Goal: Information Seeking & Learning: Learn about a topic

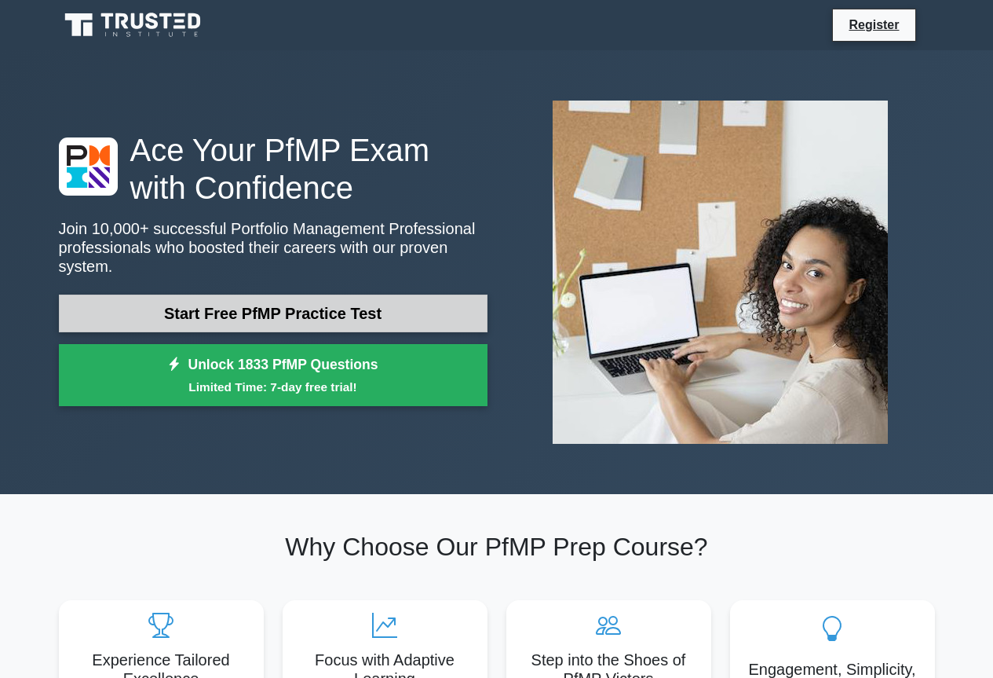
click at [405, 294] on link "Start Free PfMP Practice Test" at bounding box center [273, 313] width 429 height 38
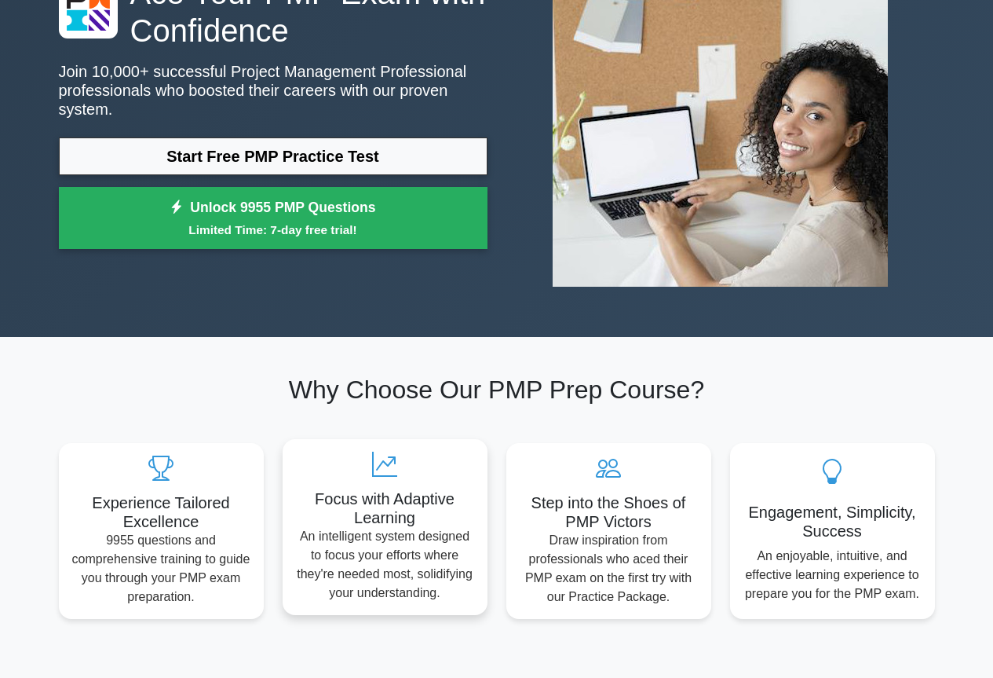
scroll to position [314, 0]
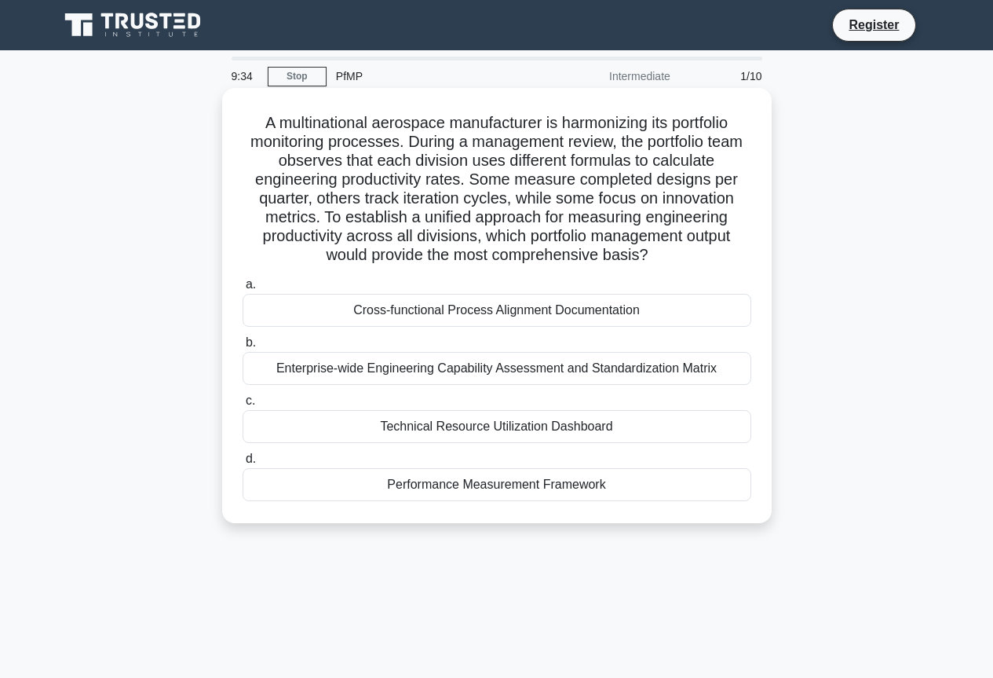
click at [466, 499] on div "Performance Measurement Framework" at bounding box center [497, 484] width 509 height 33
click at [243, 464] on input "d. Performance Measurement Framework" at bounding box center [243, 459] width 0 height 10
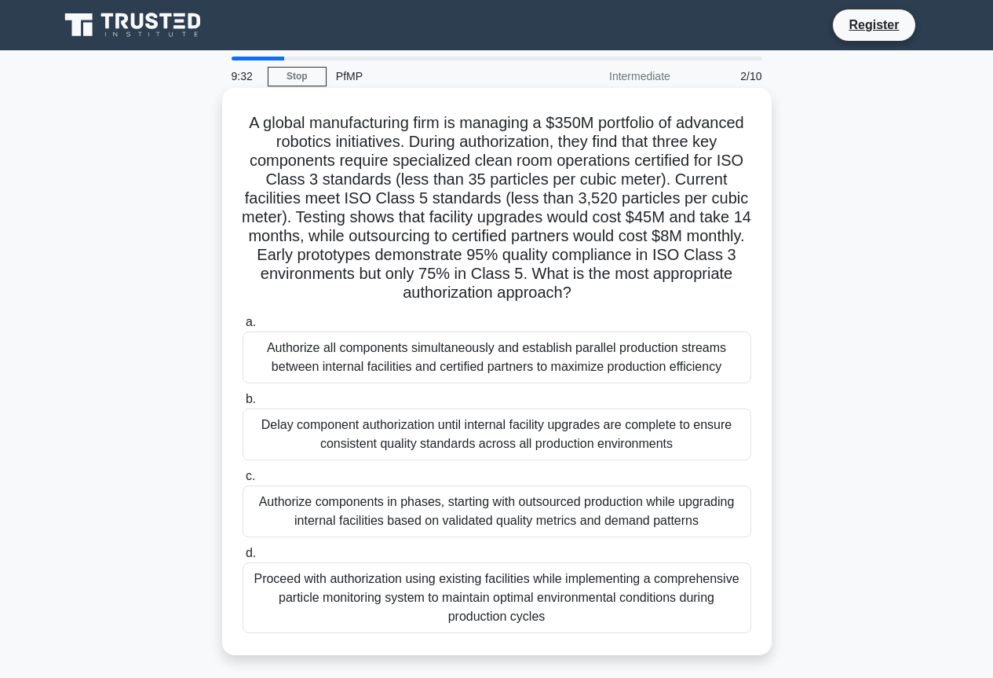
click at [411, 371] on div "Authorize all components simultaneously and establish parallel production strea…" at bounding box center [497, 357] width 509 height 52
click at [243, 327] on input "a. Authorize all components simultaneously and establish parallel production st…" at bounding box center [243, 322] width 0 height 10
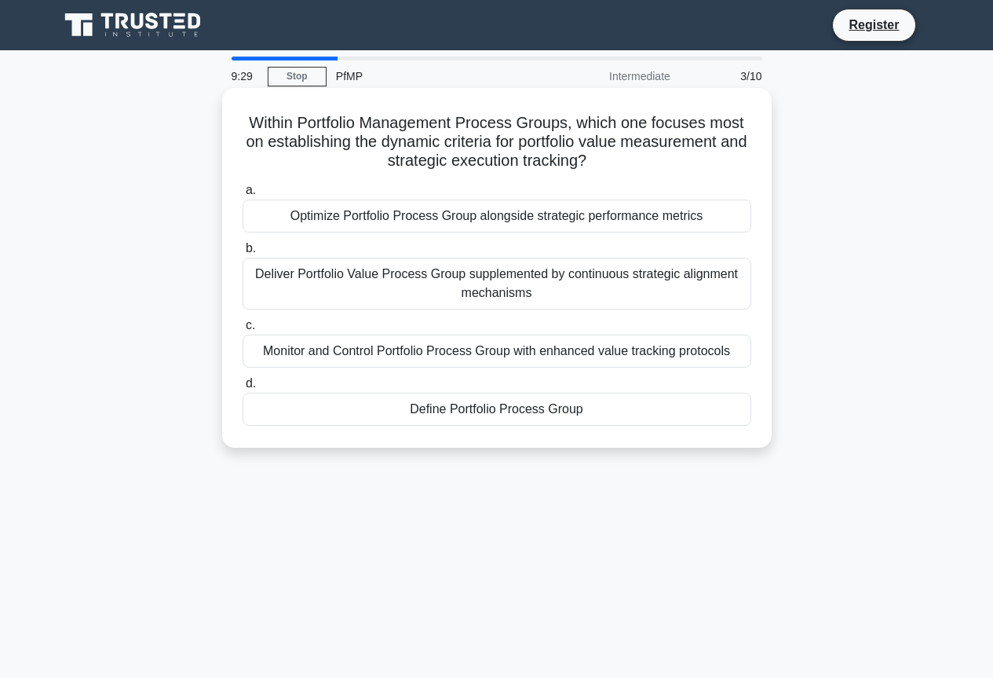
click at [385, 217] on div "Optimize Portfolio Process Group alongside strategic performance metrics" at bounding box center [497, 215] width 509 height 33
click at [243, 196] on input "a. Optimize Portfolio Process Group alongside strategic performance metrics" at bounding box center [243, 190] width 0 height 10
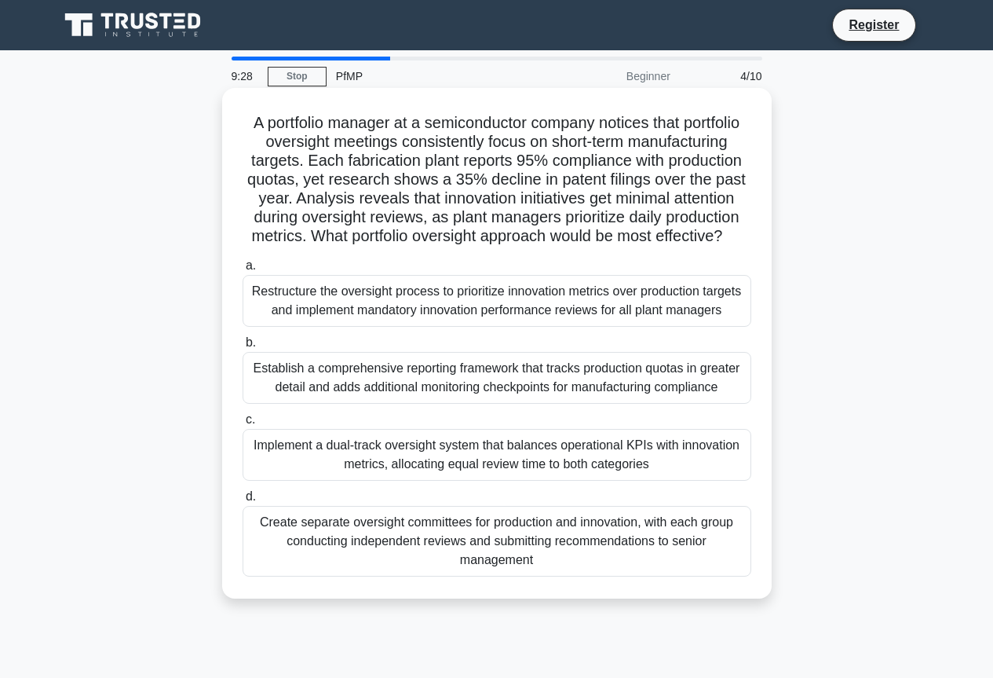
click at [367, 327] on div "Restructure the oversight process to prioritize innovation metrics over product…" at bounding box center [497, 301] width 509 height 52
click at [243, 271] on input "a. Restructure the oversight process to prioritize innovation metrics over prod…" at bounding box center [243, 266] width 0 height 10
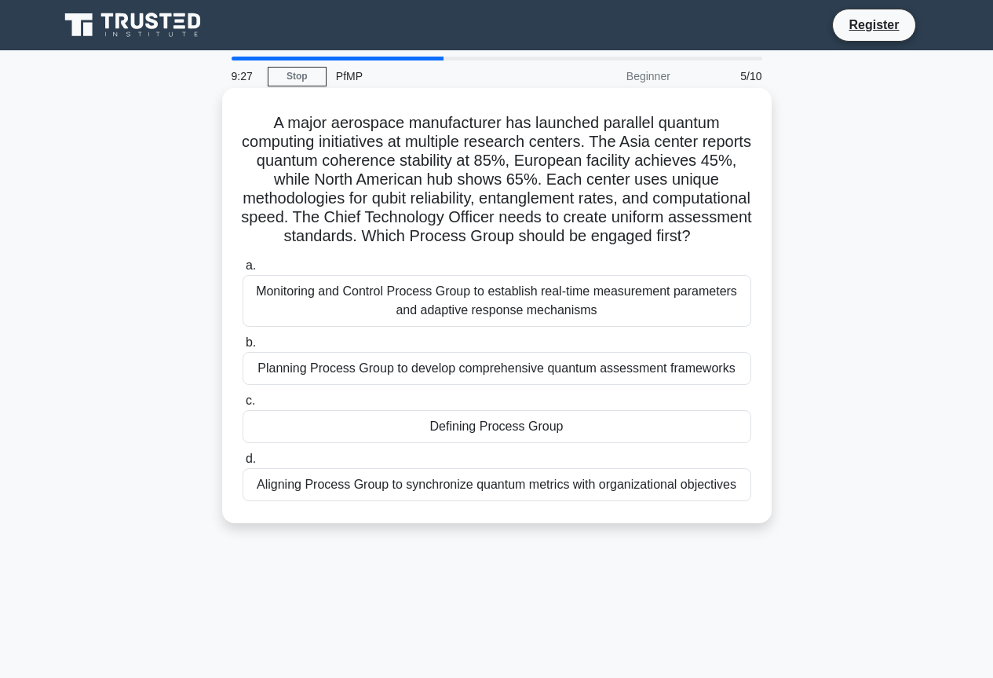
click at [363, 385] on div "Planning Process Group to develop comprehensive quantum assessment frameworks" at bounding box center [497, 368] width 509 height 33
click at [243, 348] on input "b. Planning Process Group to develop comprehensive quantum assessment frameworks" at bounding box center [243, 343] width 0 height 10
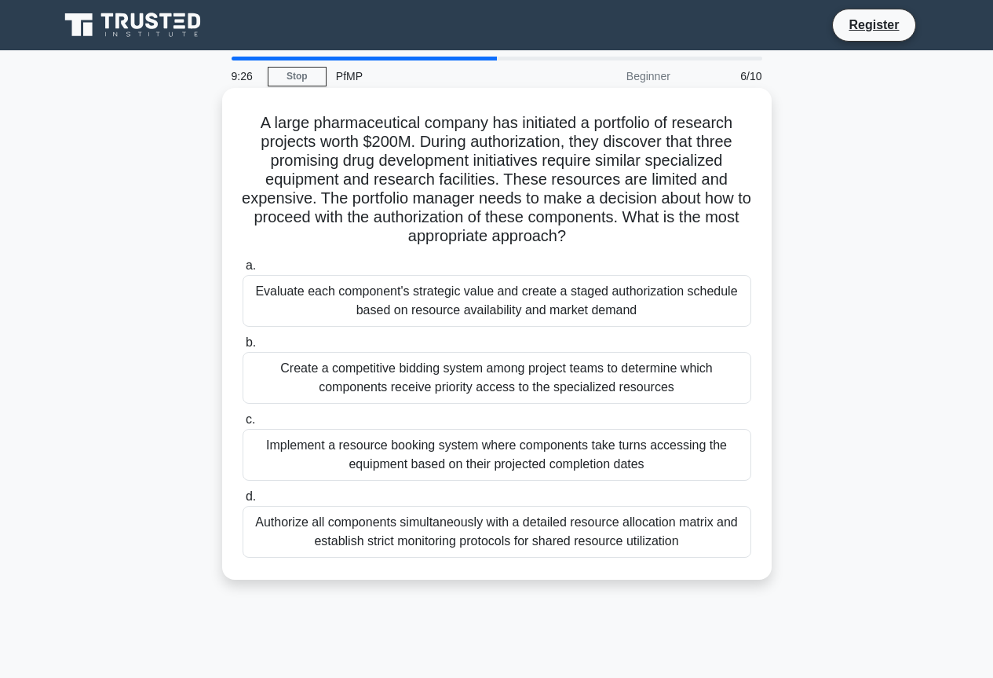
click at [375, 469] on div "Implement a resource booking system where components take turns accessing the e…" at bounding box center [497, 455] width 509 height 52
click at [243, 425] on input "c. Implement a resource booking system where components take turns accessing th…" at bounding box center [243, 420] width 0 height 10
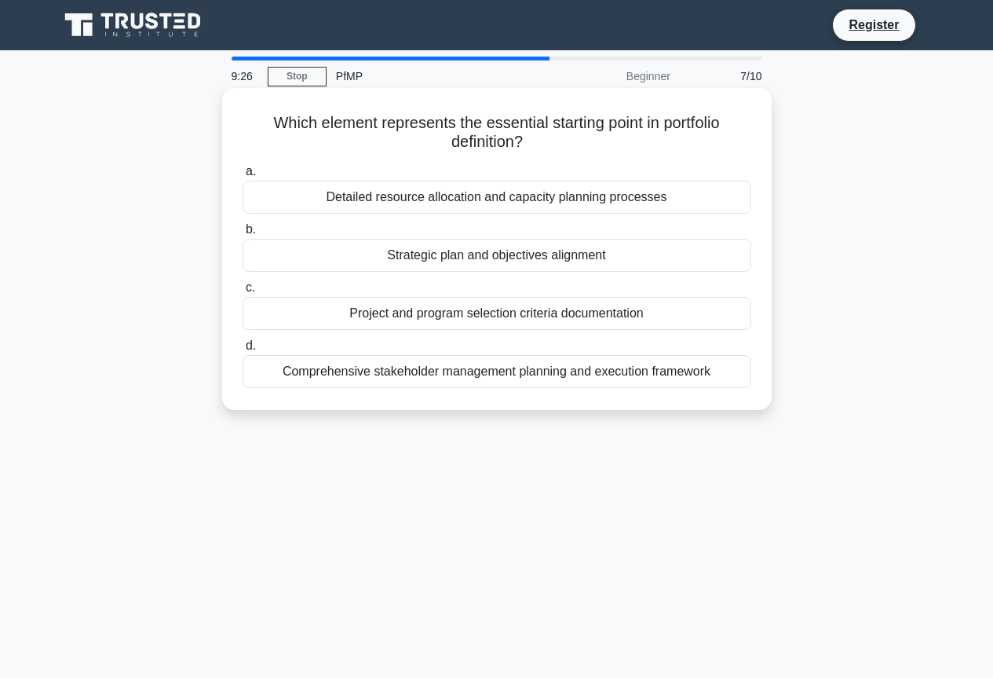
click at [451, 331] on div "a. Detailed resource allocation and capacity planning processes b. Strategic pl…" at bounding box center [497, 275] width 528 height 232
click at [437, 305] on div "Project and program selection criteria documentation" at bounding box center [497, 313] width 509 height 33
click at [243, 293] on input "c. Project and program selection criteria documentation" at bounding box center [243, 288] width 0 height 10
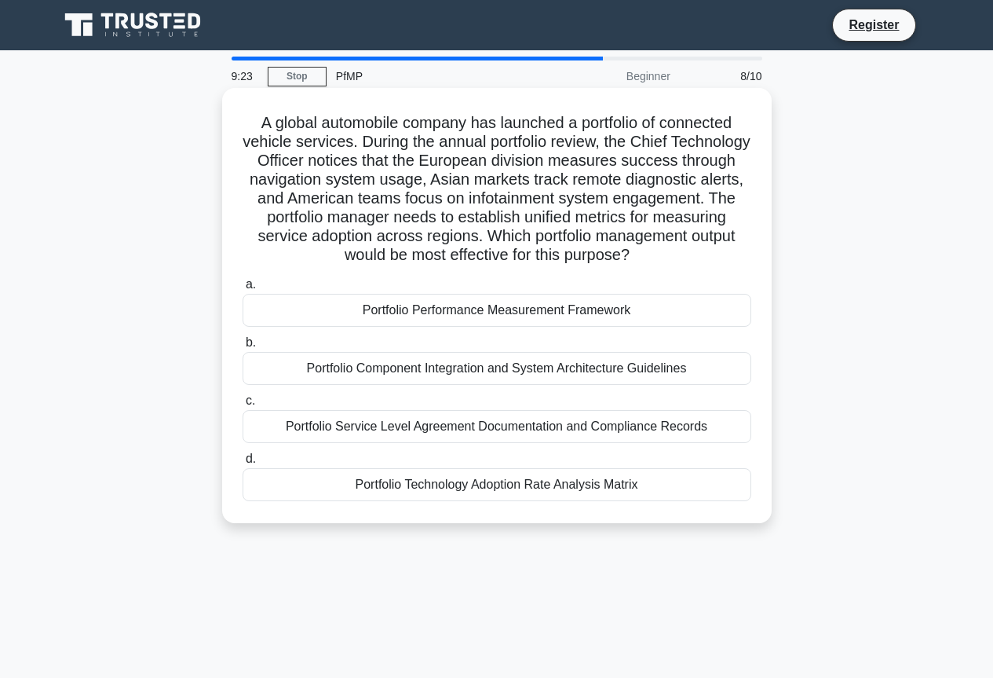
click at [397, 364] on div "Portfolio Component Integration and System Architecture Guidelines" at bounding box center [497, 368] width 509 height 33
click at [243, 348] on input "b. Portfolio Component Integration and System Architecture Guidelines" at bounding box center [243, 343] width 0 height 10
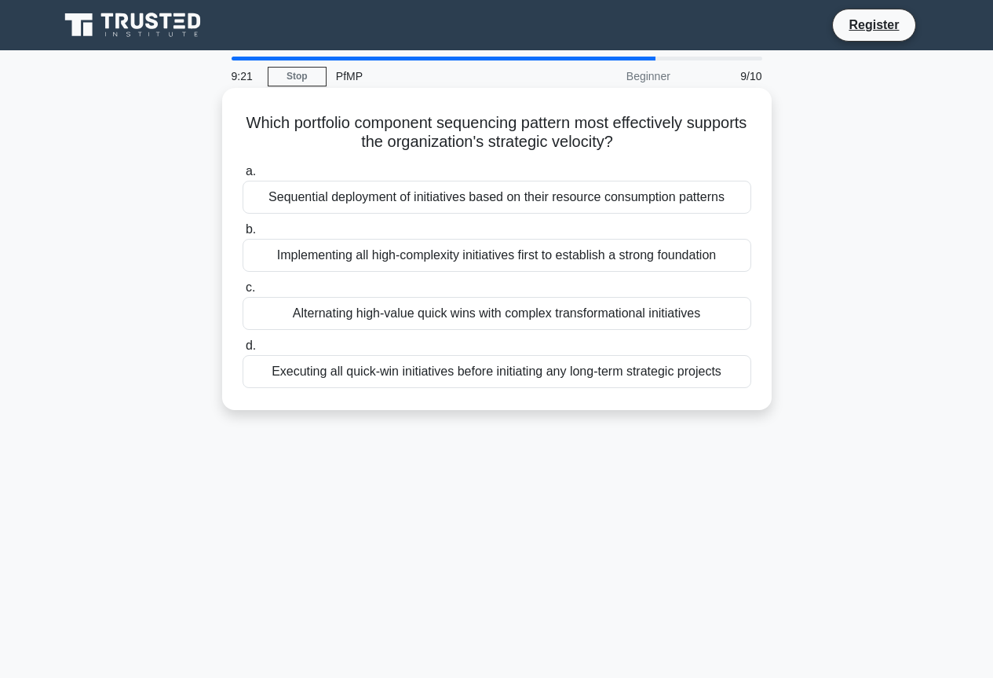
click at [426, 260] on div "Implementing all high-complexity initiatives first to establish a strong founda…" at bounding box center [497, 255] width 509 height 33
click at [243, 235] on input "b. Implementing all high-complexity initiatives first to establish a strong fou…" at bounding box center [243, 230] width 0 height 10
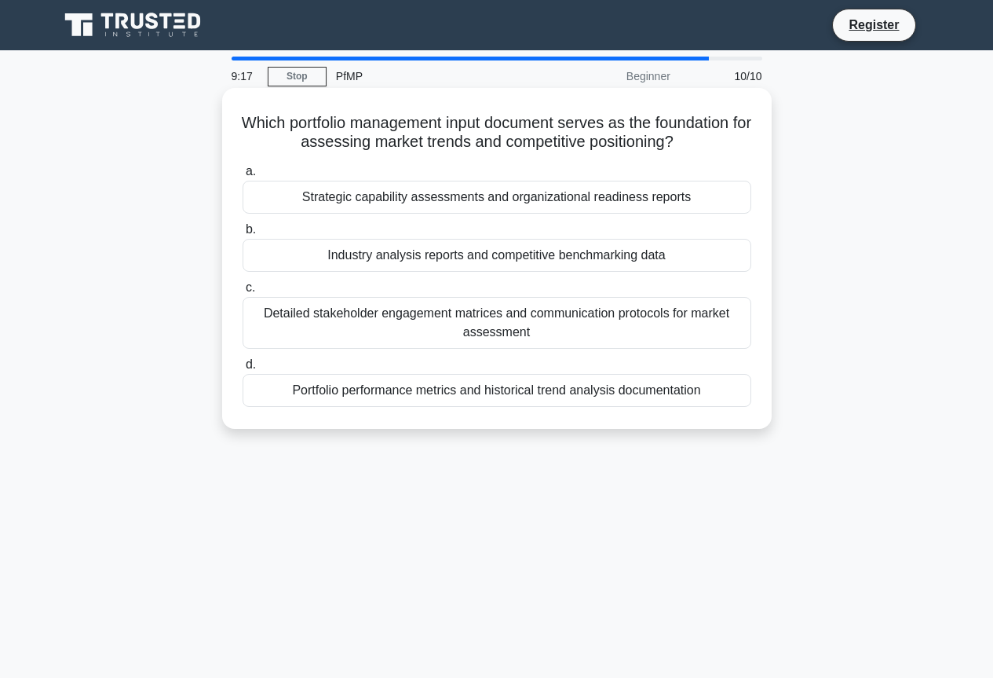
click at [455, 199] on div "Strategic capability assessments and organizational readiness reports" at bounding box center [497, 197] width 509 height 33
click at [243, 177] on input "a. Strategic capability assessments and organizational readiness reports" at bounding box center [243, 171] width 0 height 10
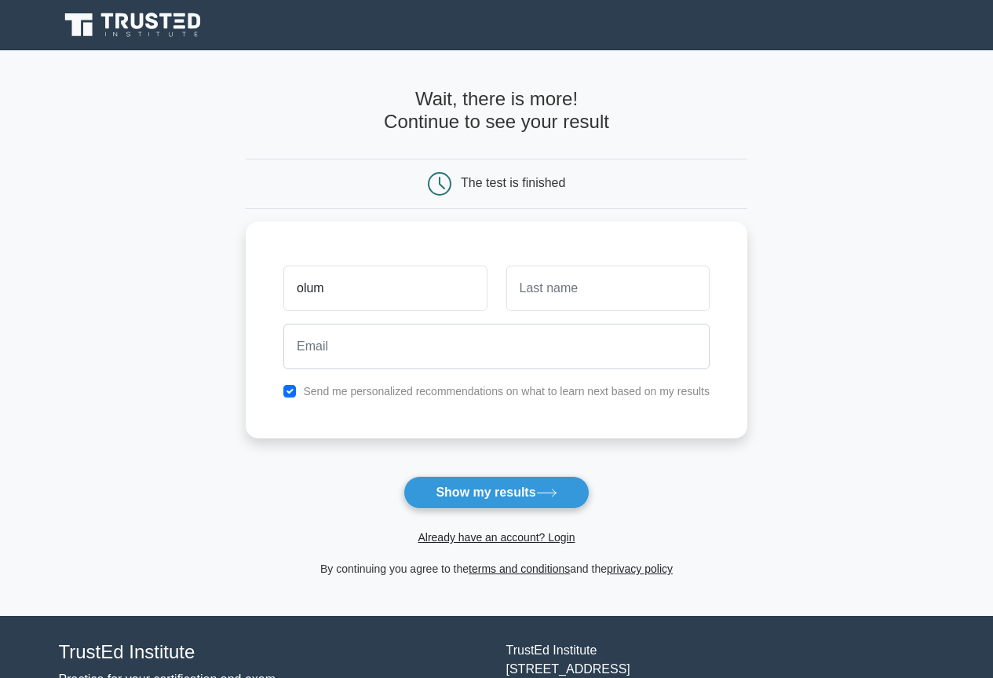
type input "olum"
type input "[PERSON_NAME]"
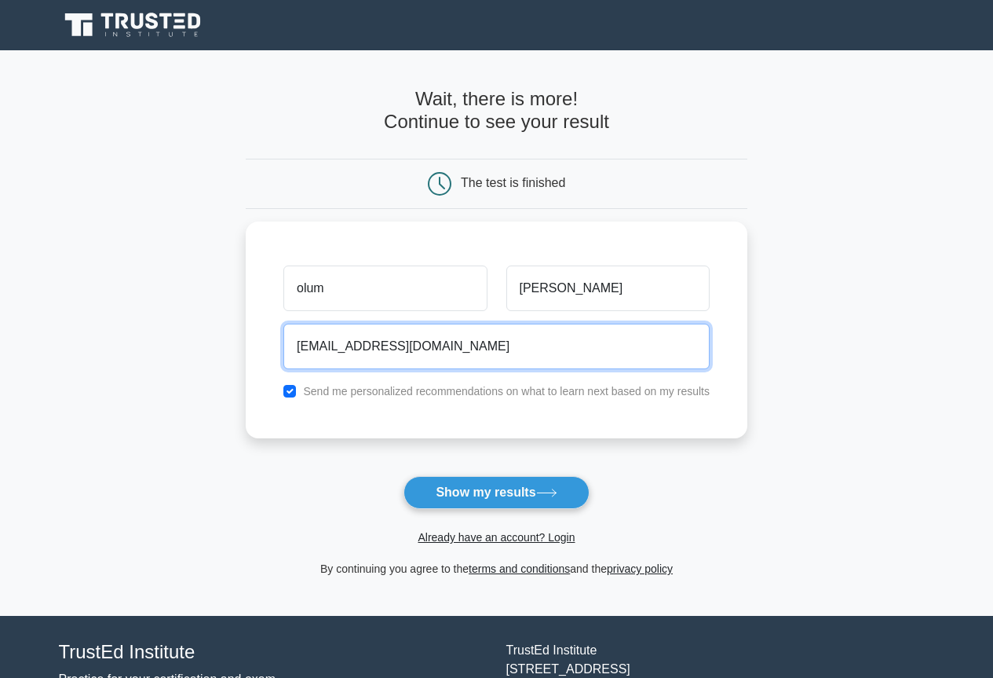
type input "olumboiface405@gamil.com"
click at [404, 476] on button "Show my results" at bounding box center [496, 492] width 185 height 33
